Goal: Book appointment/travel/reservation

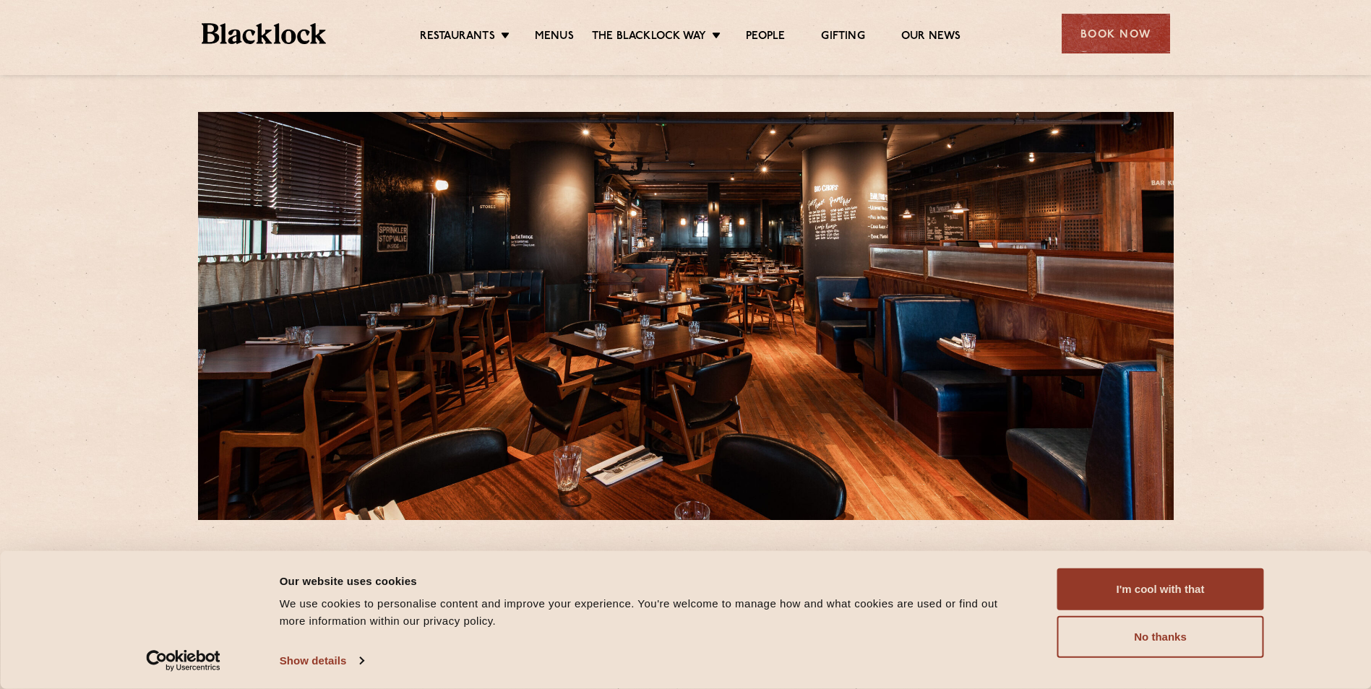
click at [1244, 360] on div "5 Frobisher Passage E14 4EE T: 020 3034 0230 E: canarywharf@theblacklock.com We…" at bounding box center [685, 668] width 1371 height 1336
click at [1248, 582] on button "I'm cool with that" at bounding box center [1160, 590] width 207 height 42
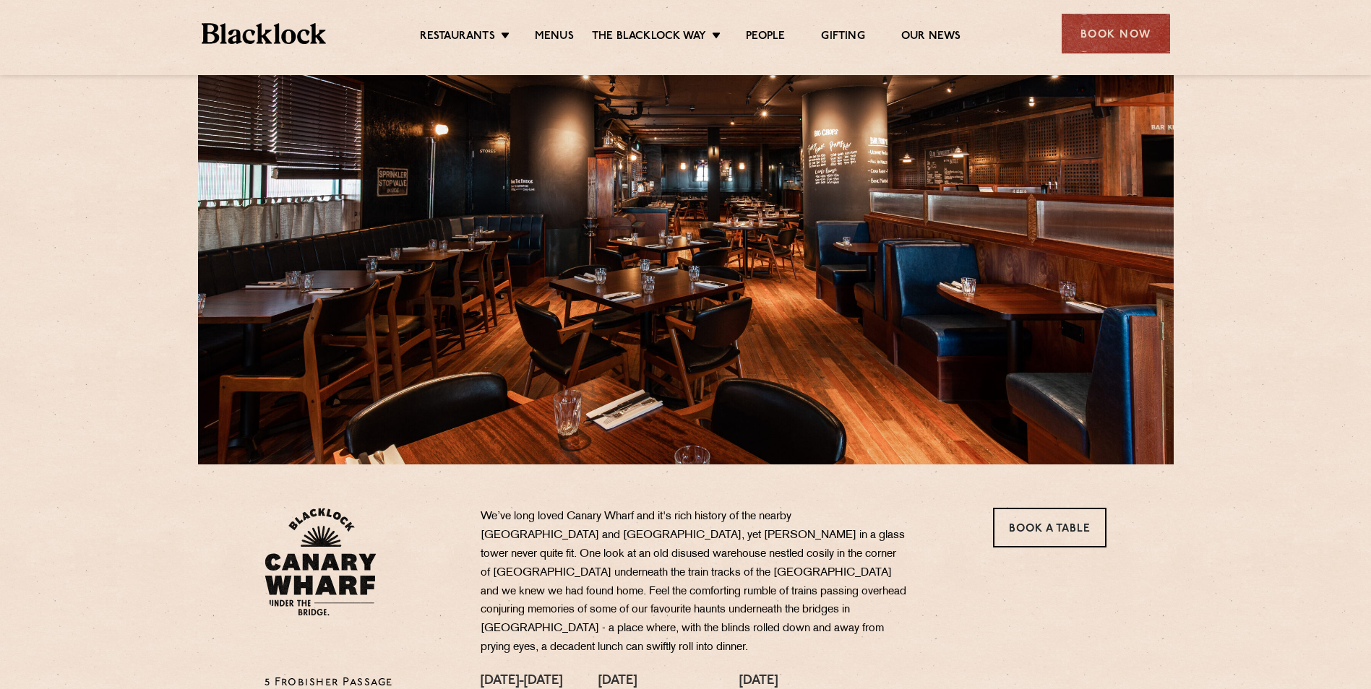
scroll to position [145, 0]
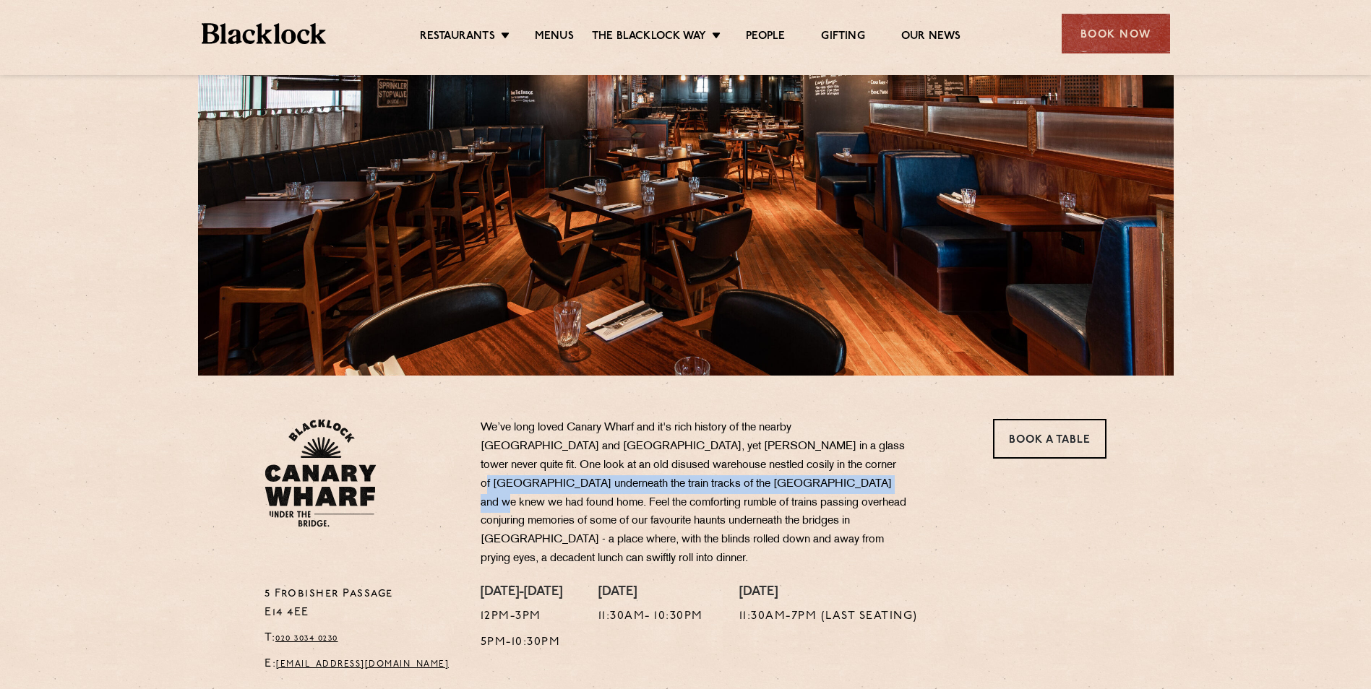
drag, startPoint x: 780, startPoint y: 471, endPoint x: 786, endPoint y: 492, distance: 21.9
click at [785, 492] on p "We’ve long loved Canary Wharf and it's rich history of the nearby Docklands and…" at bounding box center [694, 494] width 426 height 150
drag, startPoint x: 786, startPoint y: 492, endPoint x: 765, endPoint y: 522, distance: 36.9
click at [765, 522] on p "We’ve long loved Canary Wharf and it's rich history of the nearby Docklands and…" at bounding box center [694, 494] width 426 height 150
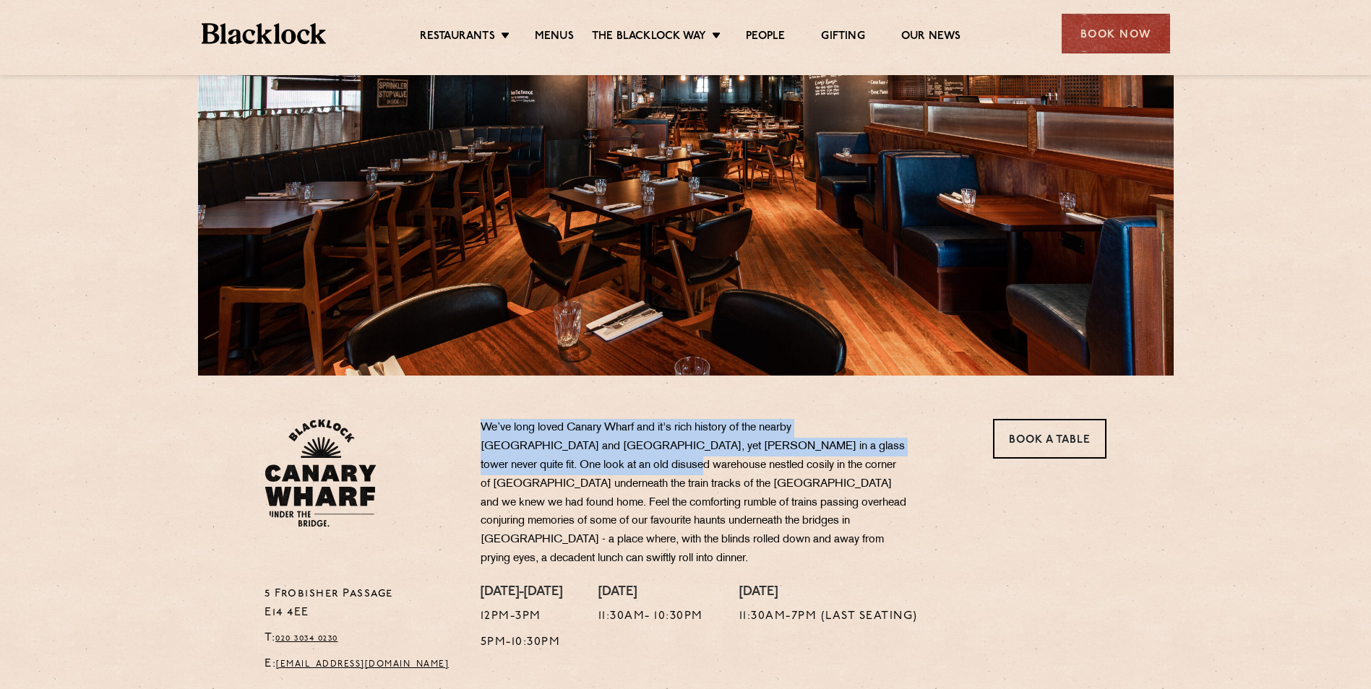
drag, startPoint x: 473, startPoint y: 421, endPoint x: 572, endPoint y: 459, distance: 105.9
click at [572, 459] on div "We’ve long loved Canary Wharf and it's rich history of the nearby Docklands and…" at bounding box center [722, 502] width 504 height 166
click at [605, 448] on p "We’ve long loved Canary Wharf and it's rich history of the nearby Docklands and…" at bounding box center [694, 494] width 426 height 150
drag, startPoint x: 513, startPoint y: 434, endPoint x: 828, endPoint y: 449, distance: 315.4
click at [828, 449] on p "We’ve long loved Canary Wharf and it's rich history of the nearby Docklands and…" at bounding box center [694, 494] width 426 height 150
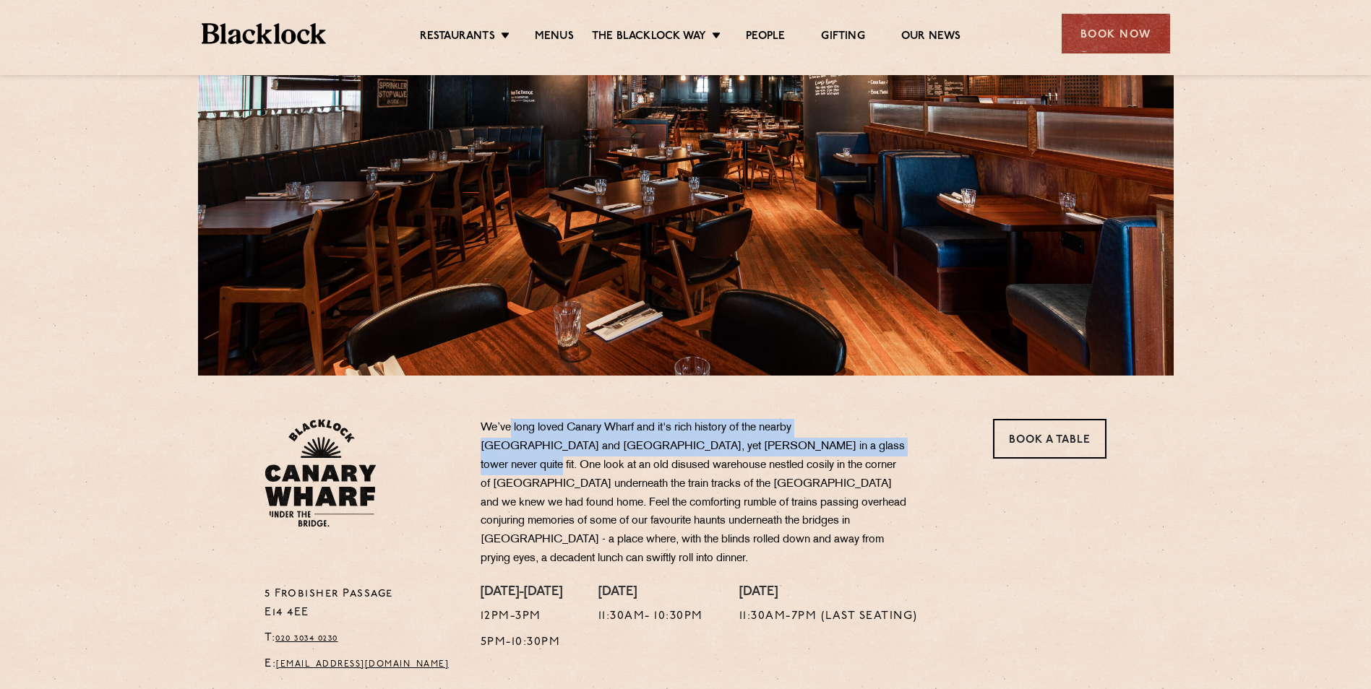
click at [828, 449] on p "We’ve long loved Canary Wharf and it's rich history of the nearby Docklands and…" at bounding box center [694, 494] width 426 height 150
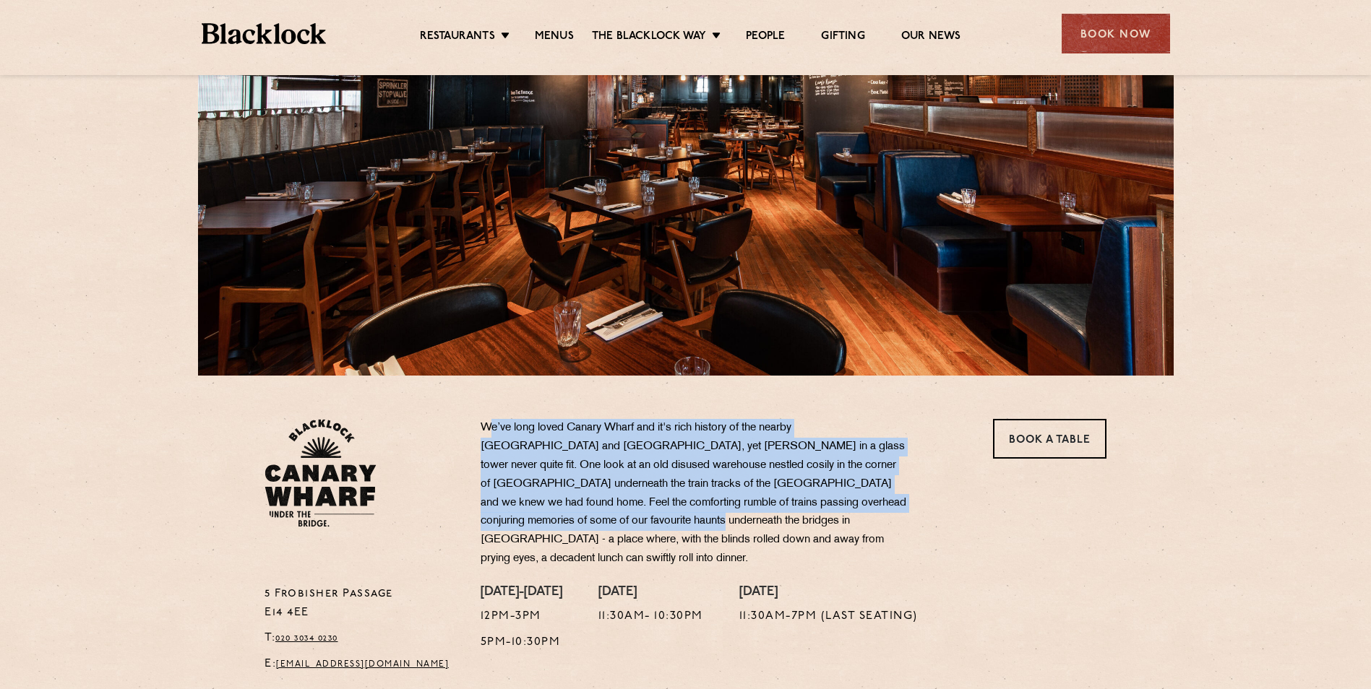
drag, startPoint x: 486, startPoint y: 430, endPoint x: 589, endPoint y: 520, distance: 136.2
click at [589, 520] on p "We’ve long loved Canary Wharf and it's rich history of the nearby Docklands and…" at bounding box center [694, 494] width 426 height 150
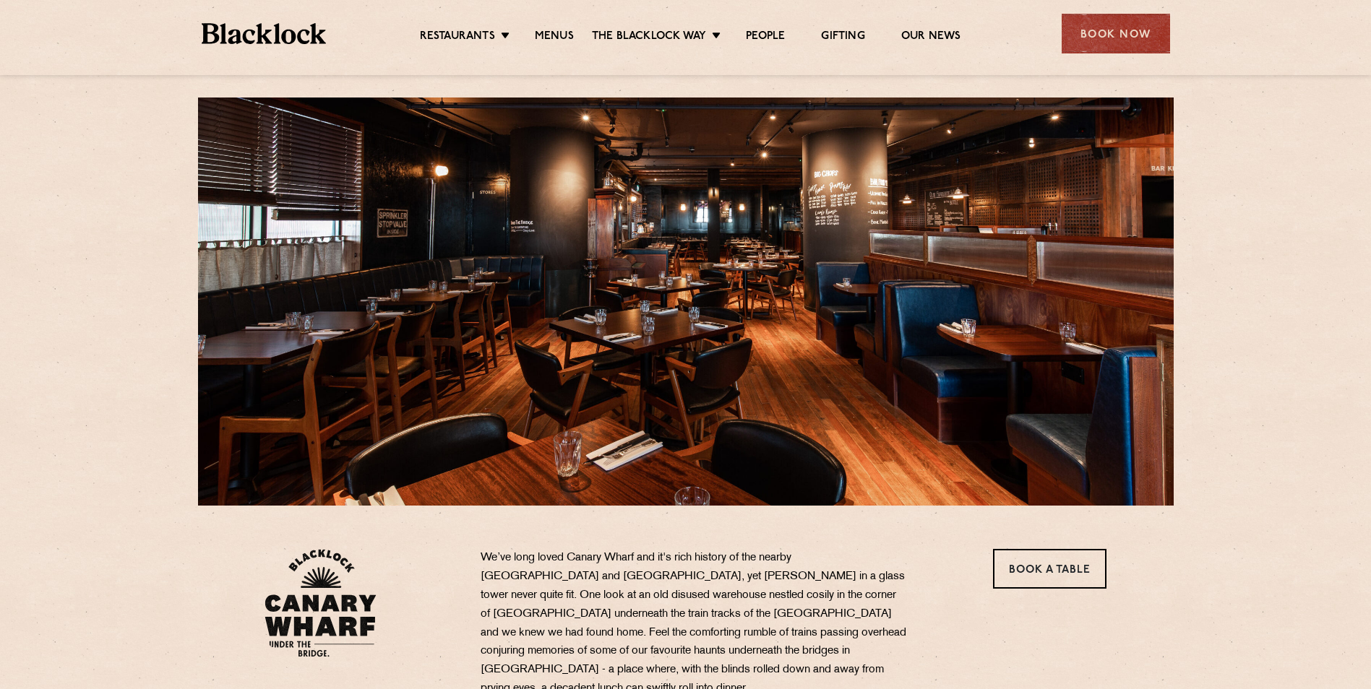
scroll to position [0, 0]
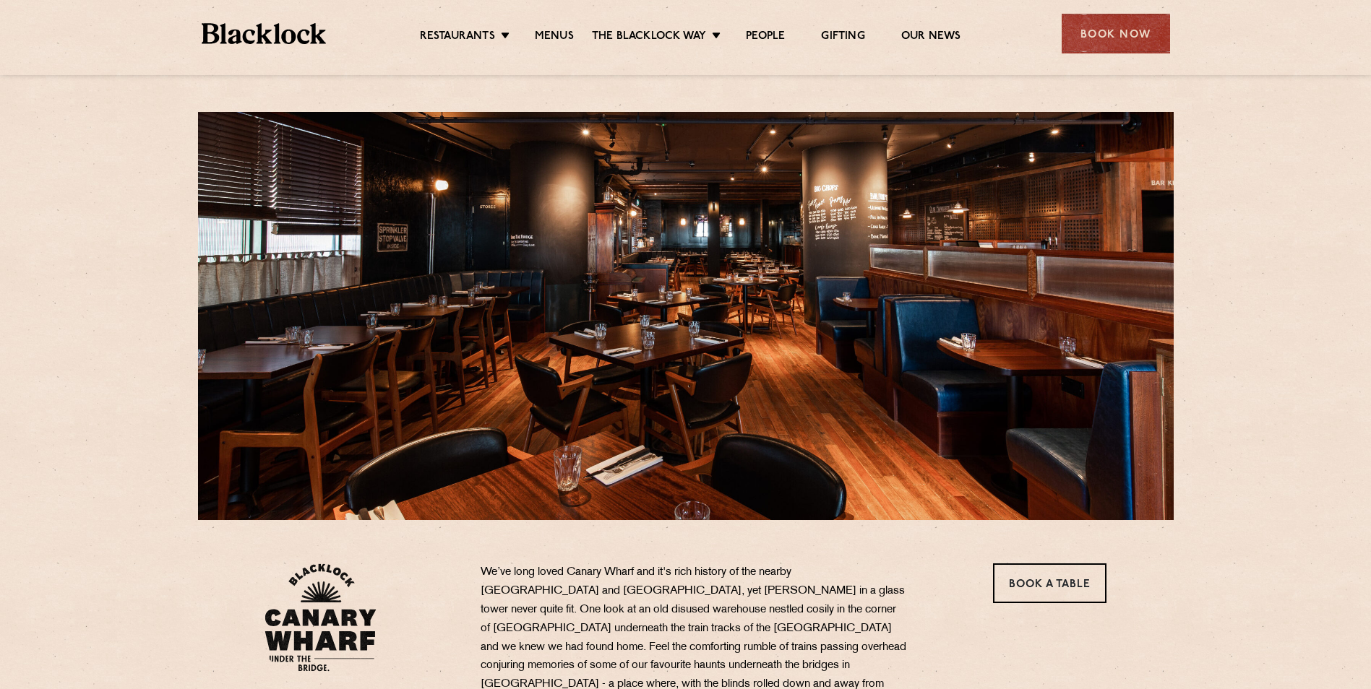
click at [569, 26] on ul "Restaurants Soho City Shoreditch Covent Garden Canary Wharf Manchester Birmingh…" at bounding box center [690, 33] width 728 height 23
click at [565, 37] on link "Menus" at bounding box center [554, 38] width 39 height 16
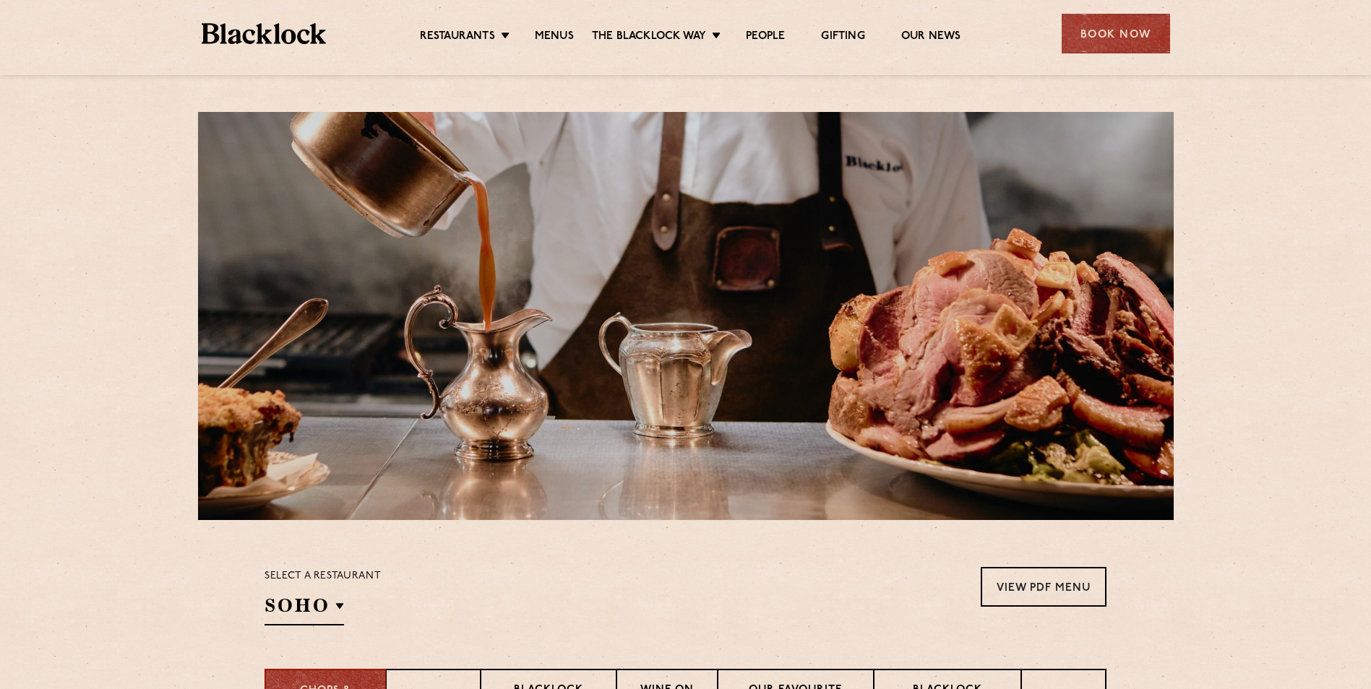
drag, startPoint x: 543, startPoint y: 423, endPoint x: 528, endPoint y: 181, distance: 241.8
click at [1110, 46] on div "Book Now" at bounding box center [1115, 34] width 108 height 40
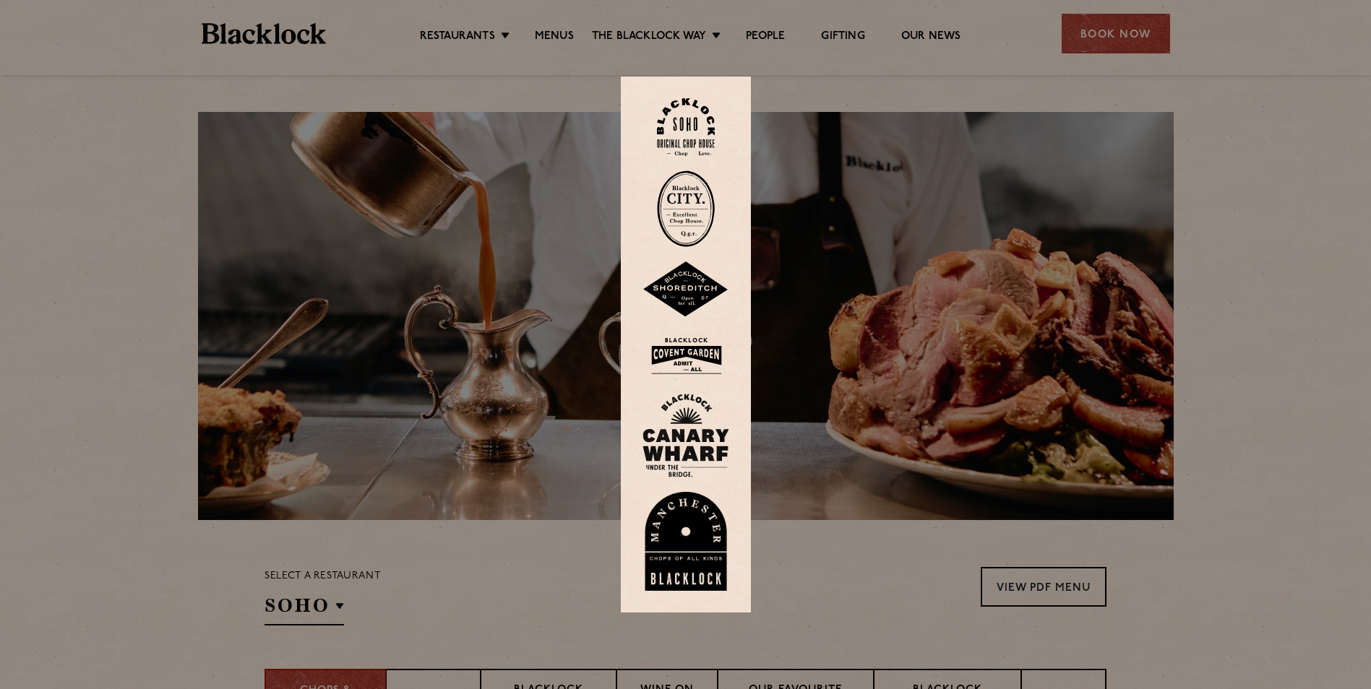
click at [701, 425] on img at bounding box center [685, 436] width 87 height 84
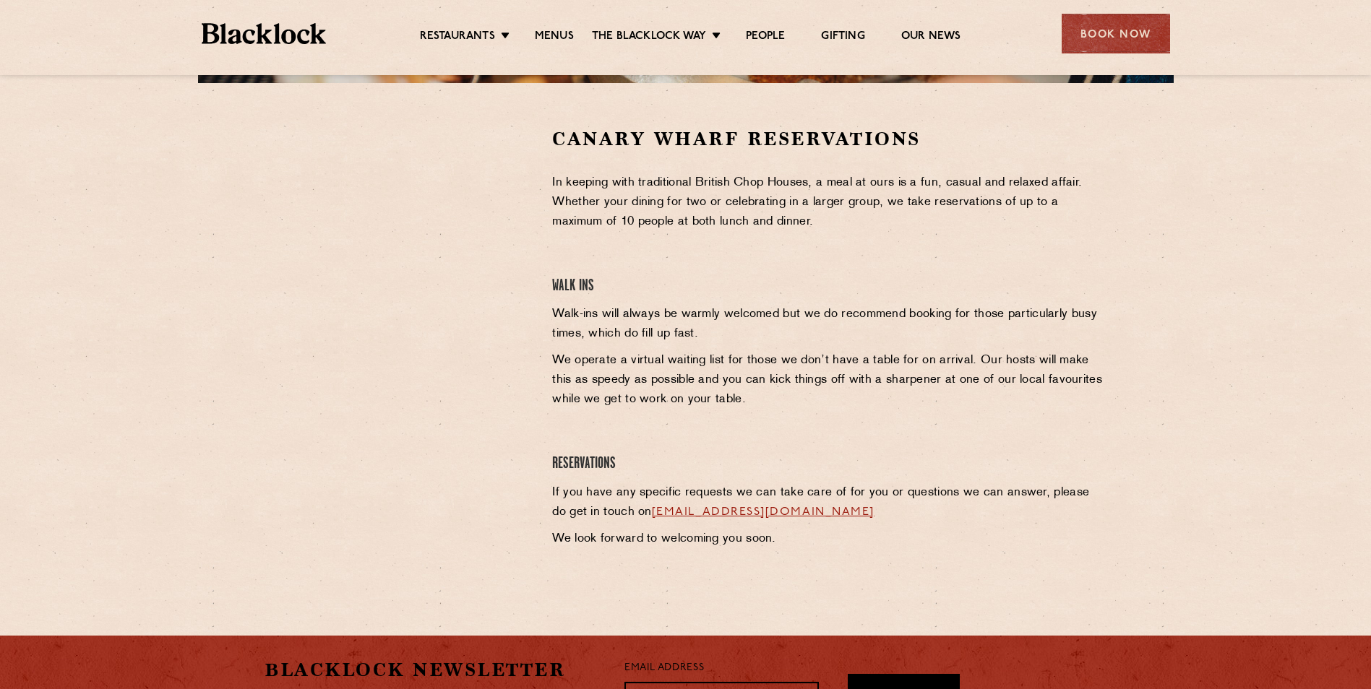
scroll to position [434, 0]
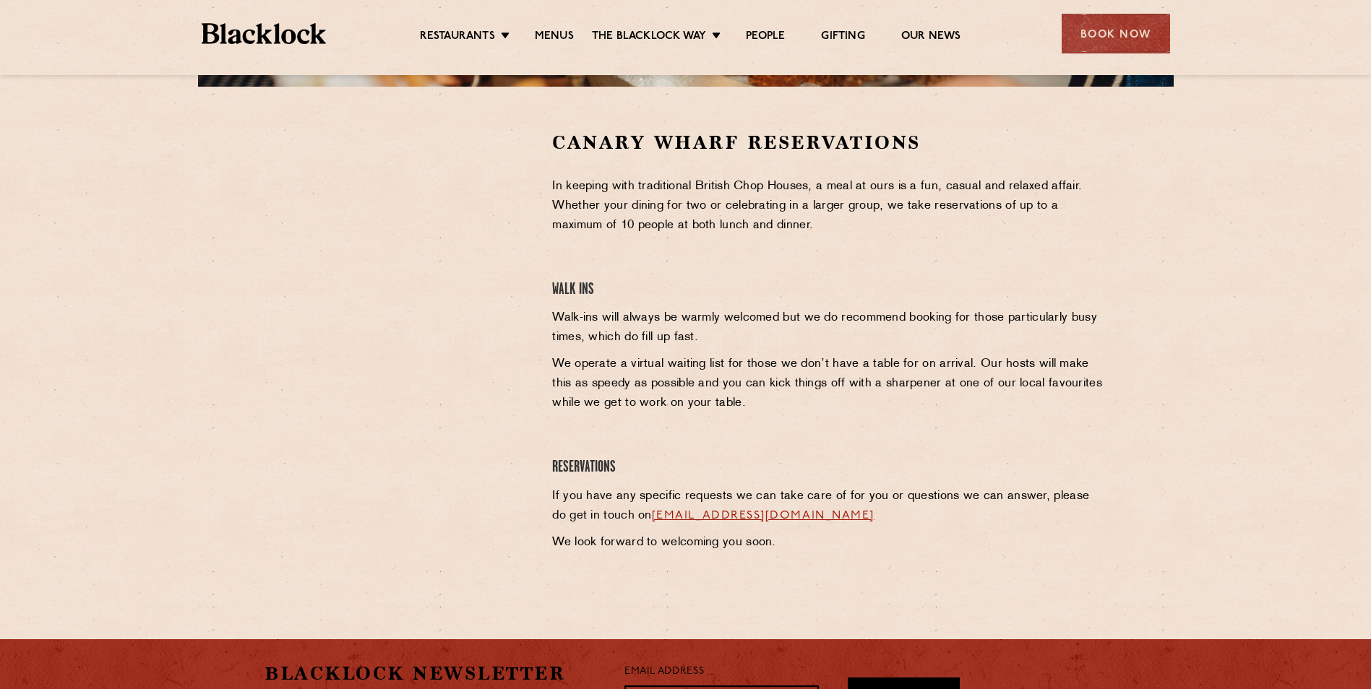
click at [519, 335] on div at bounding box center [397, 239] width 266 height 218
click at [504, 328] on div at bounding box center [397, 239] width 266 height 218
click at [132, 190] on section "Canary Wharf Reservations In keeping with traditional British Chop Houses, a me…" at bounding box center [685, 345] width 1371 height 517
click at [414, 378] on div at bounding box center [398, 345] width 288 height 430
click at [400, 486] on div at bounding box center [398, 345] width 288 height 430
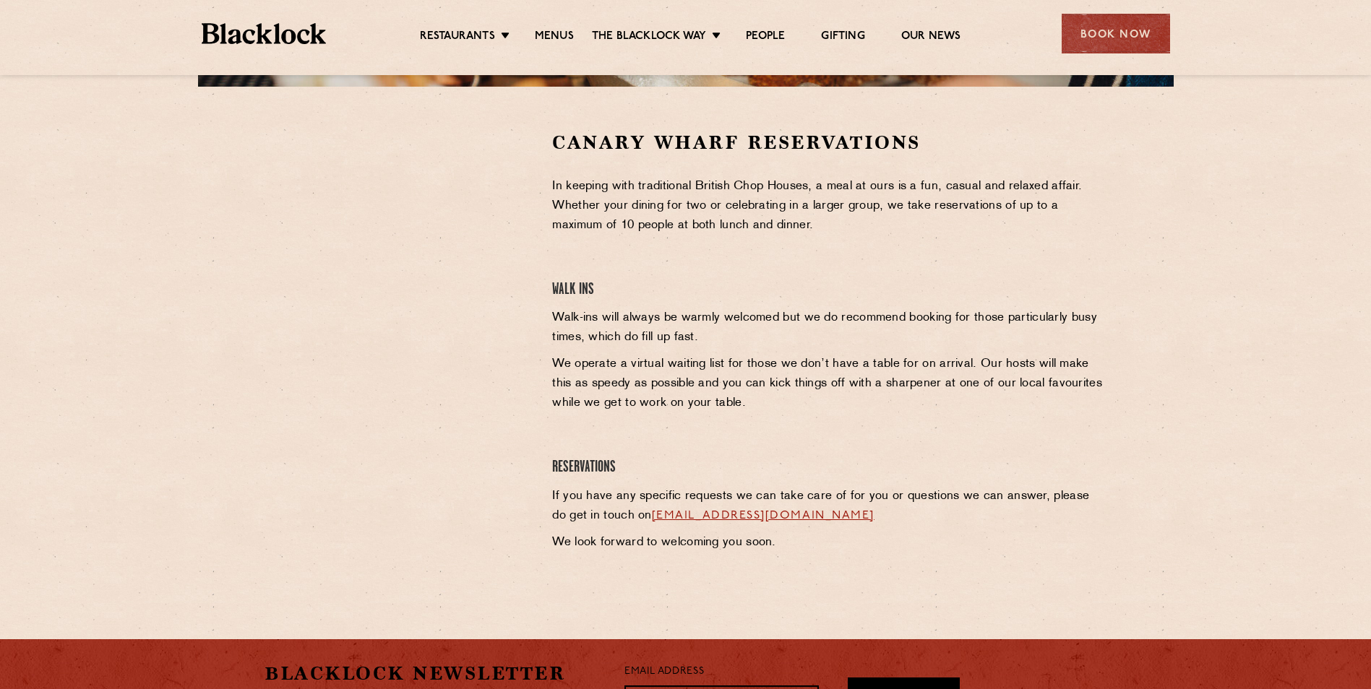
click at [383, 372] on div at bounding box center [398, 345] width 288 height 430
